Goal: Navigation & Orientation: Find specific page/section

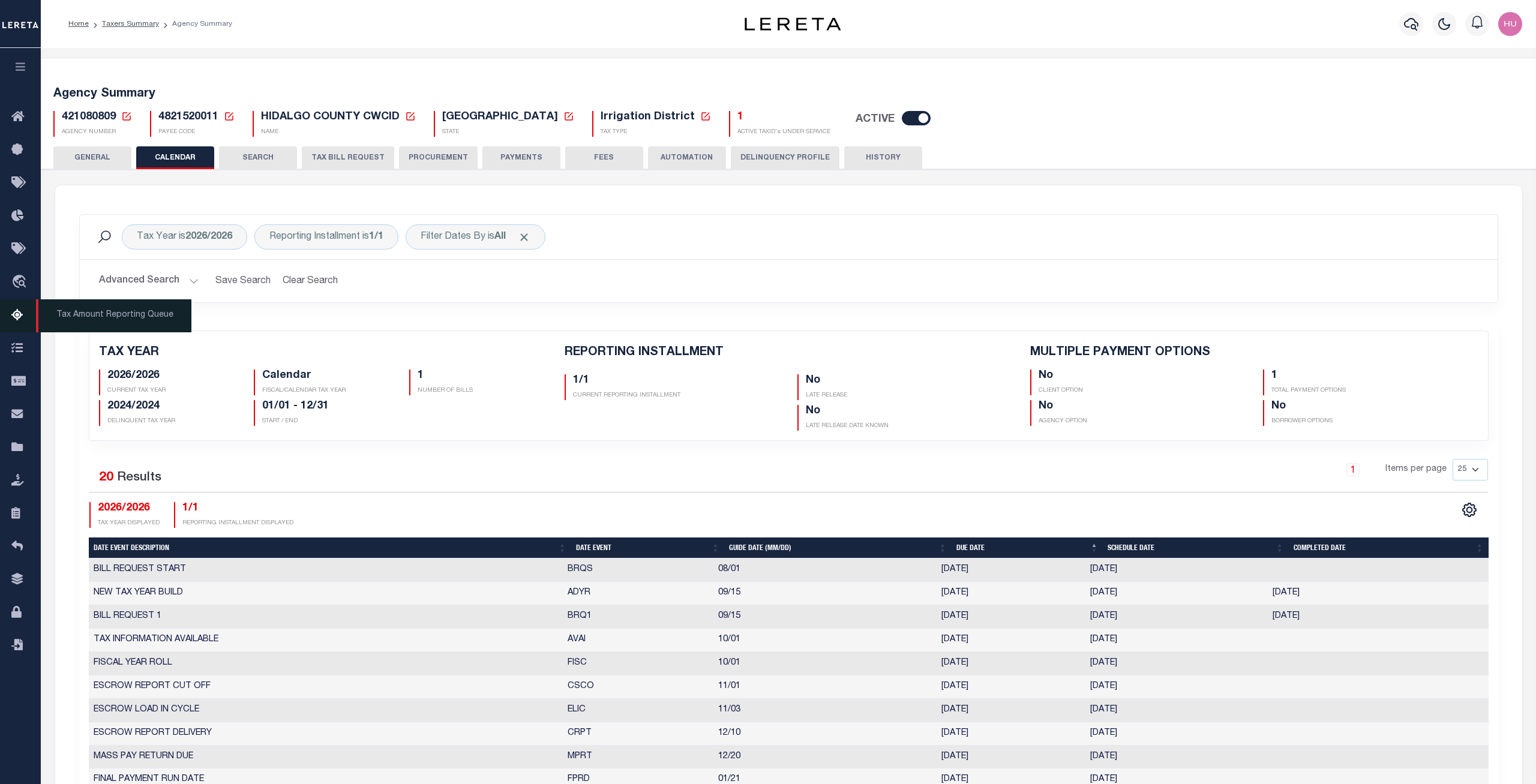
click at [17, 321] on icon at bounding box center [21, 315] width 19 height 15
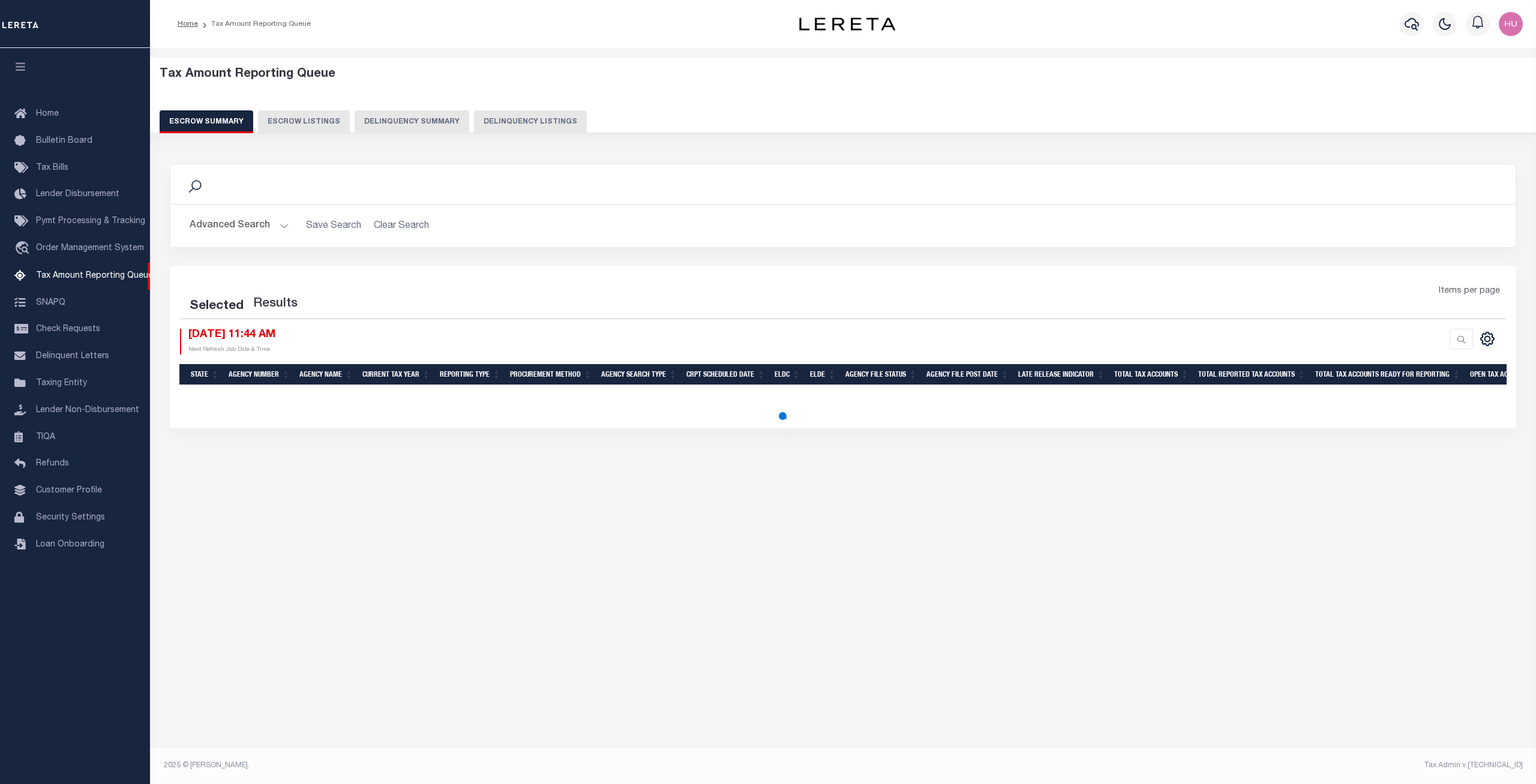
select select "100"
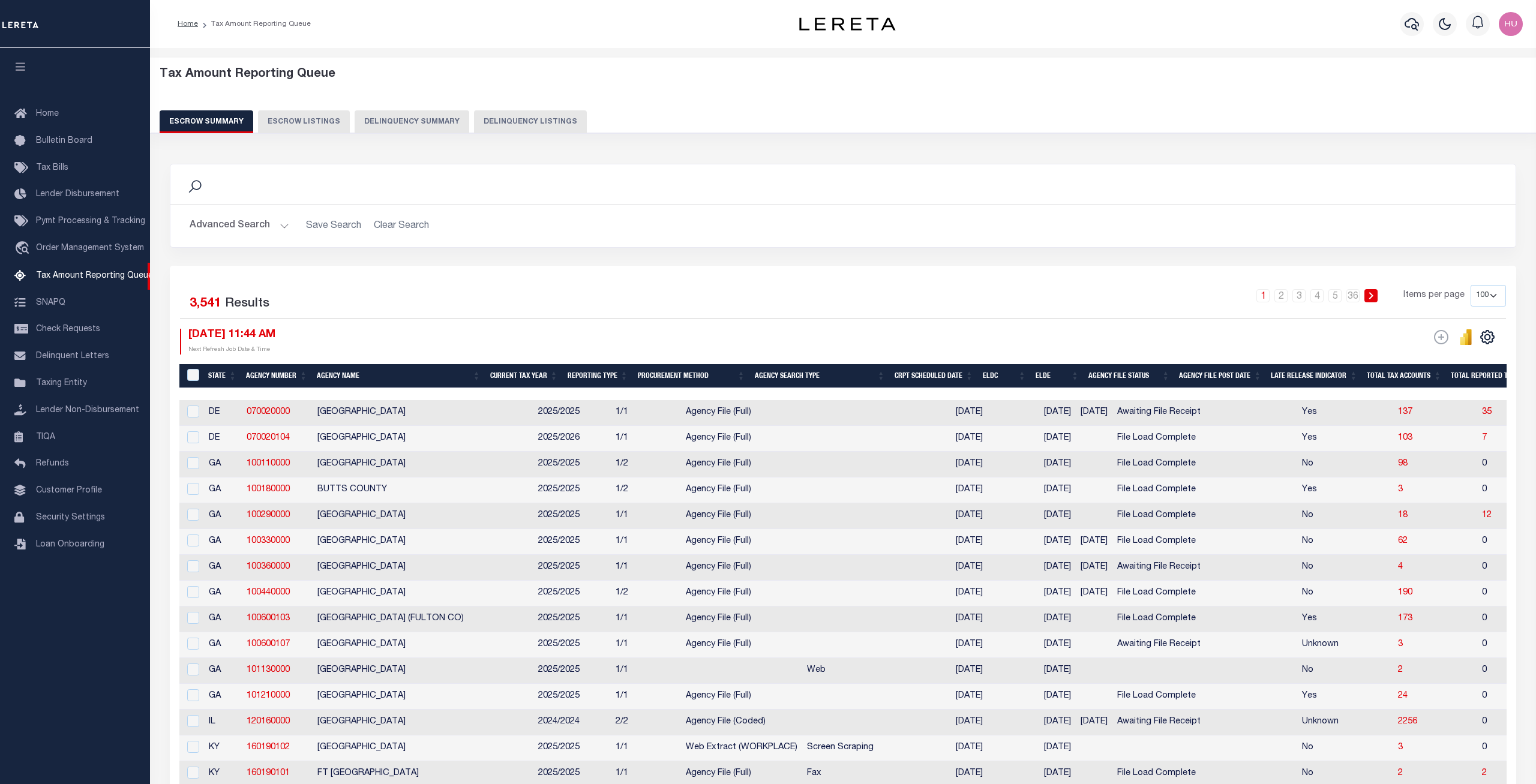
click at [255, 222] on button "Advanced Search" at bounding box center [239, 226] width 100 height 23
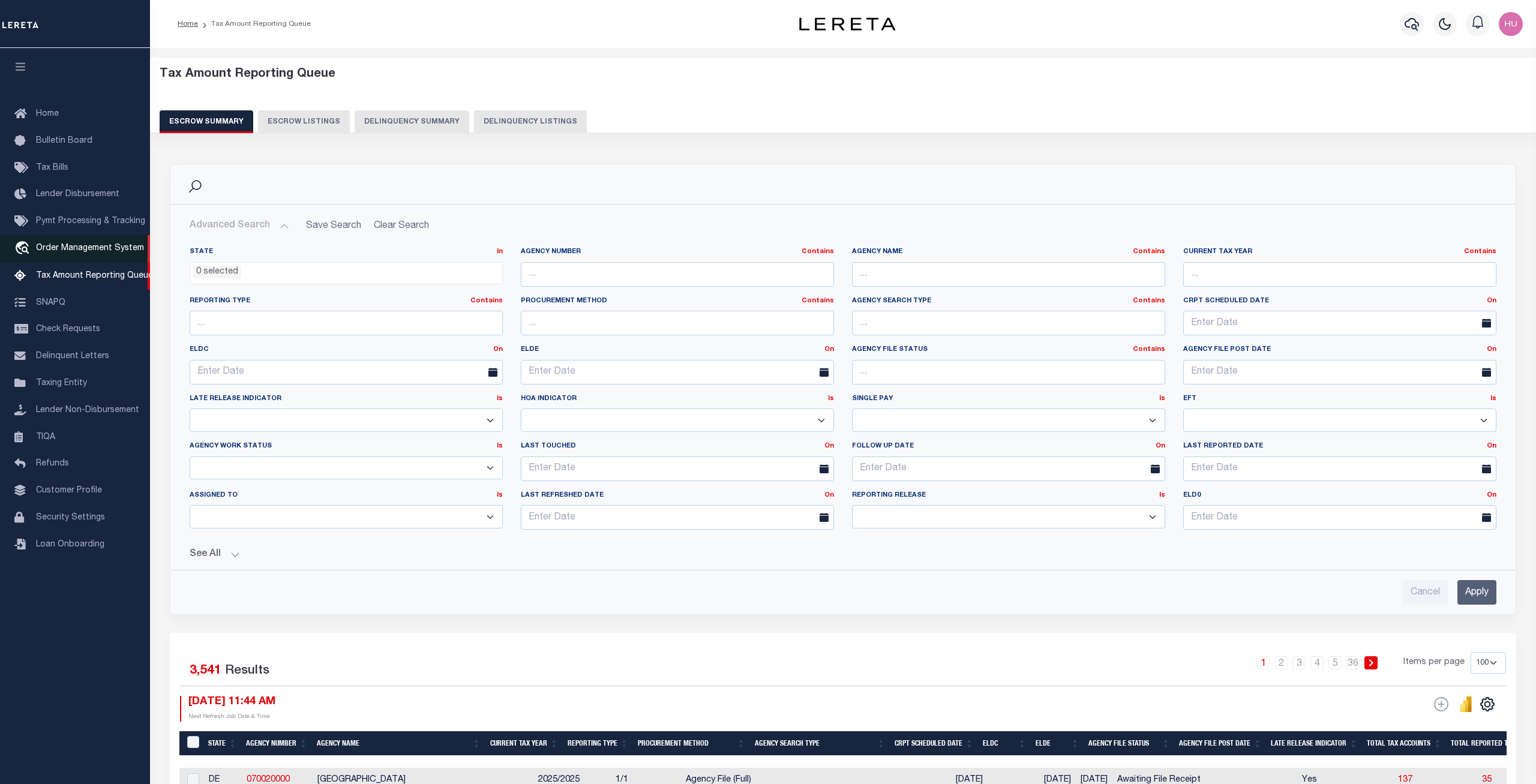
click at [61, 252] on span "Order Management System" at bounding box center [90, 249] width 108 height 9
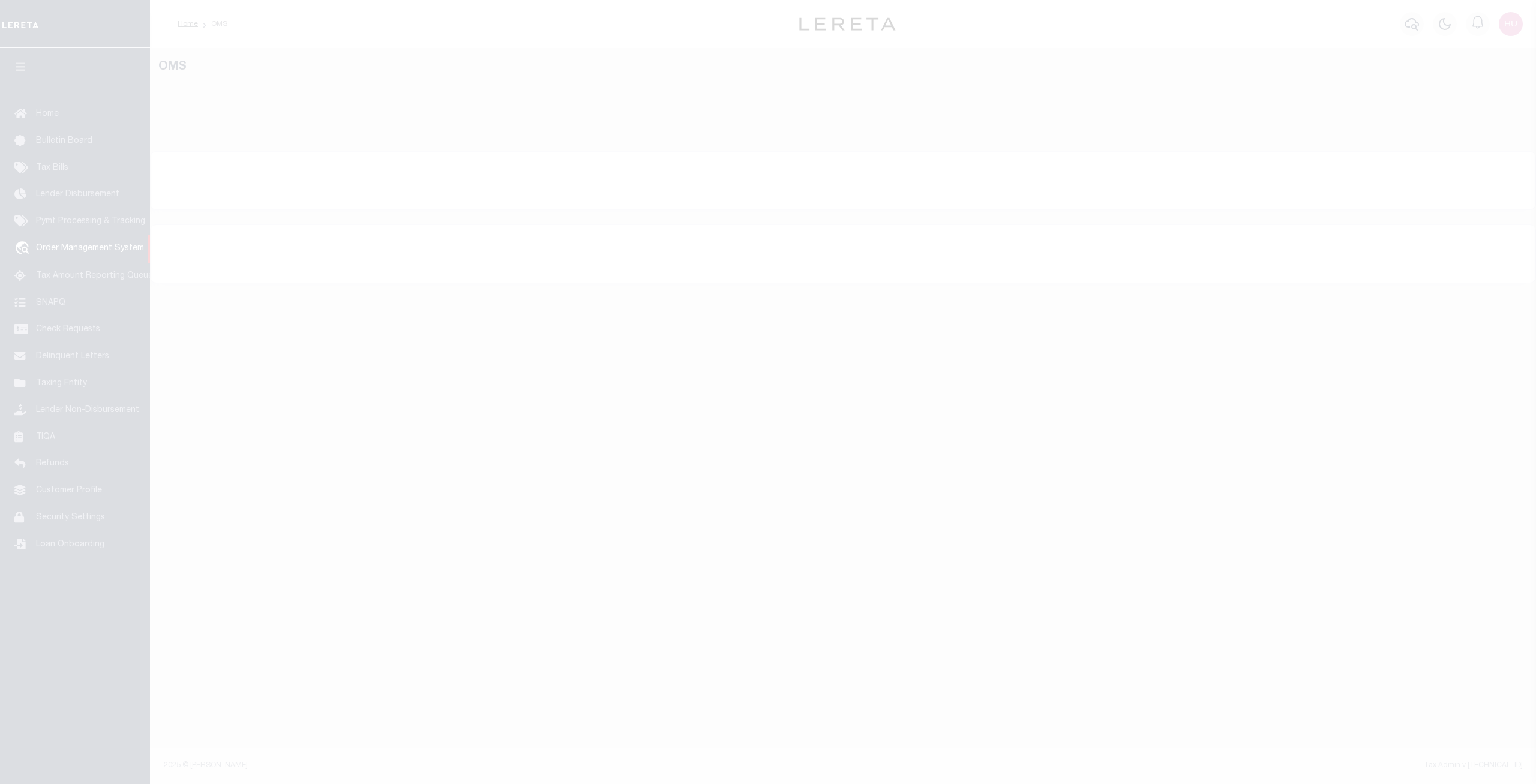
select select "200"
